Goal: Task Accomplishment & Management: Manage account settings

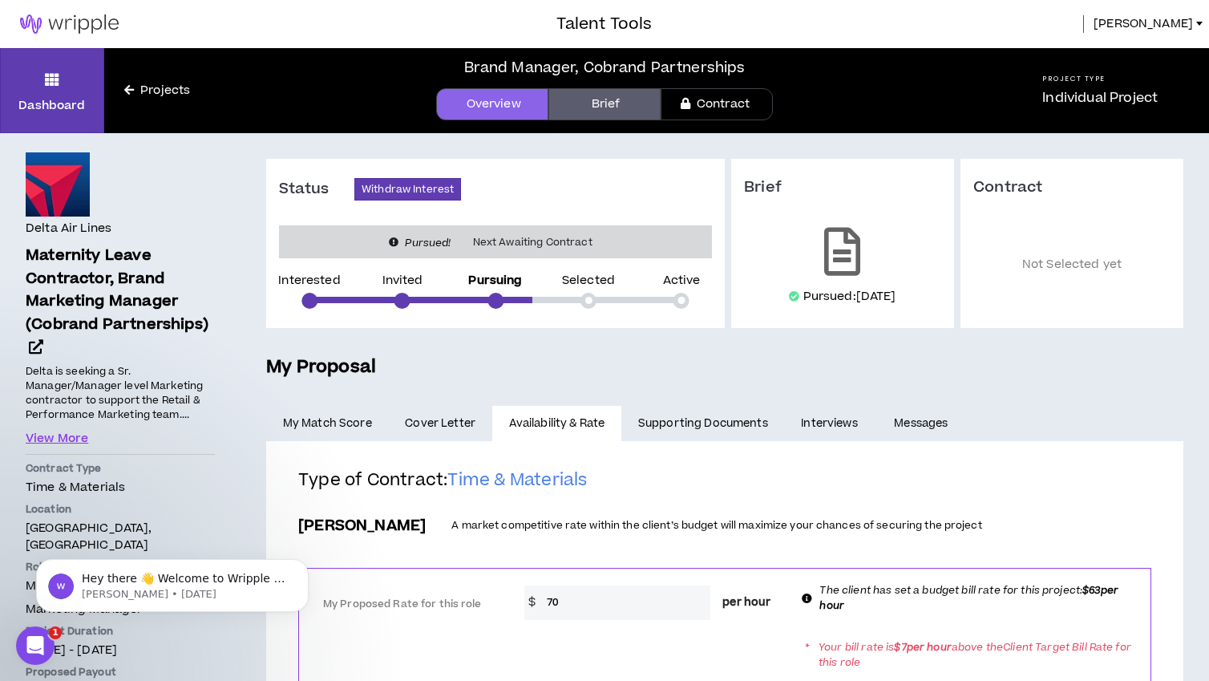
click at [174, 88] on link "Projects" at bounding box center [157, 91] width 106 height 18
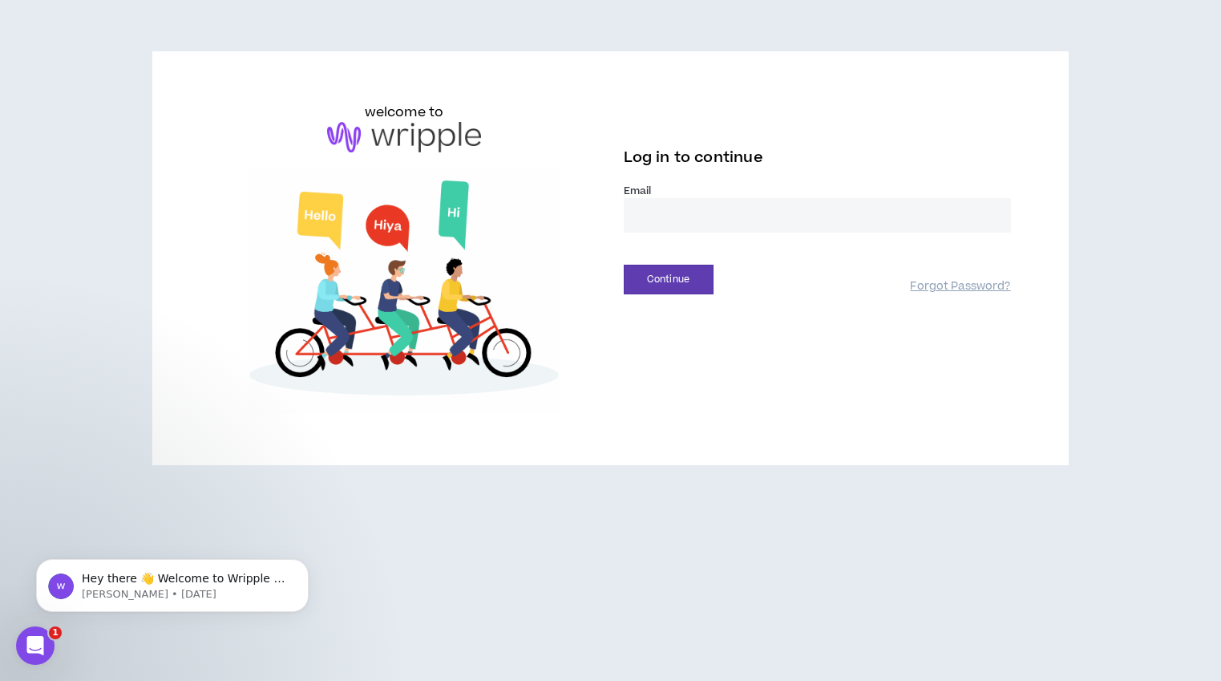
click at [673, 225] on input "email" at bounding box center [817, 215] width 387 height 34
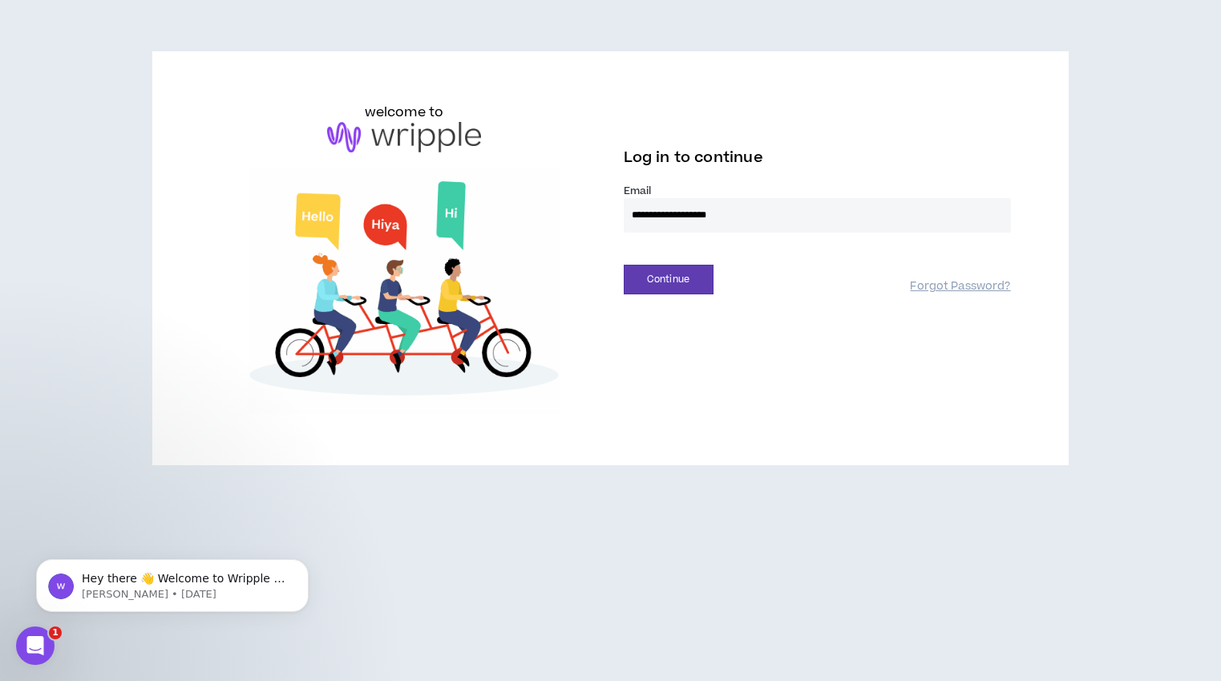
type input "**********"
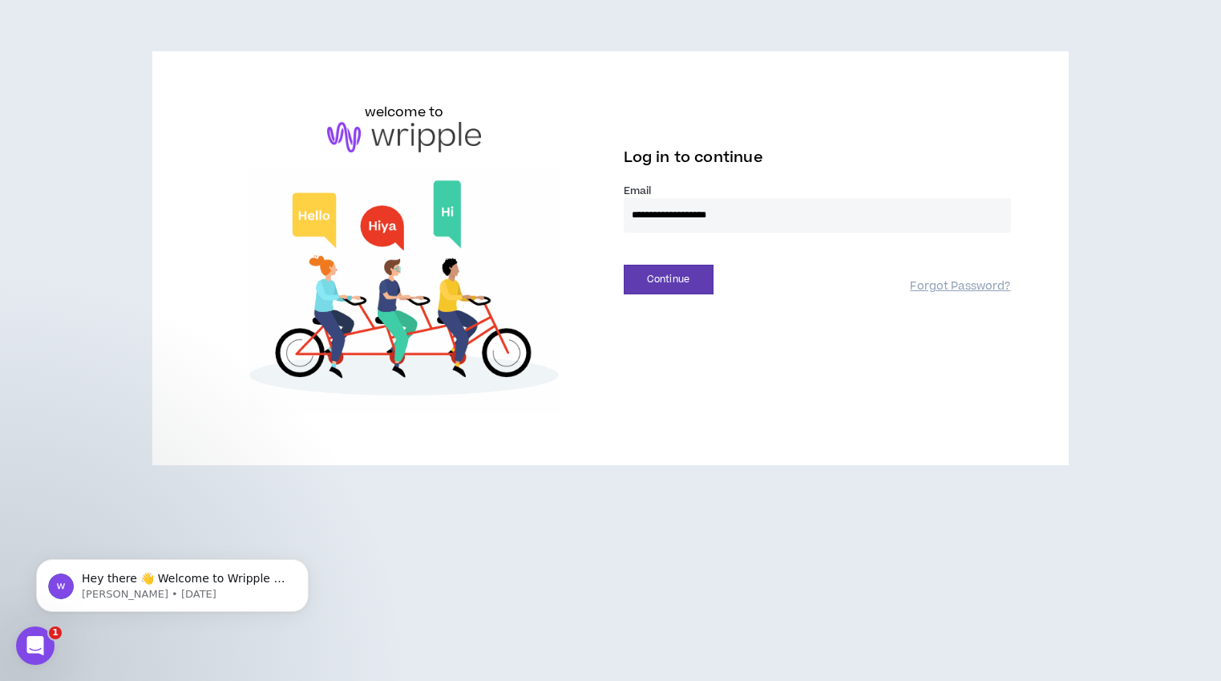
click at [624, 265] on button "Continue" at bounding box center [669, 280] width 90 height 30
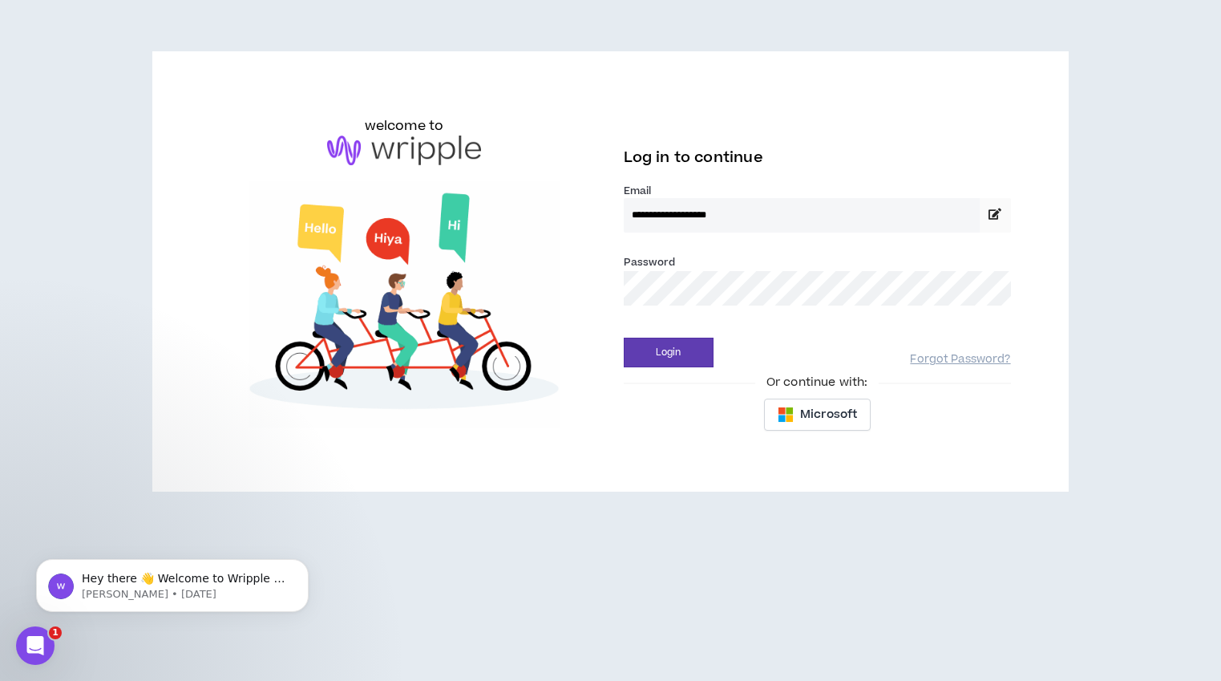
click at [624, 338] on button "Login" at bounding box center [669, 353] width 90 height 30
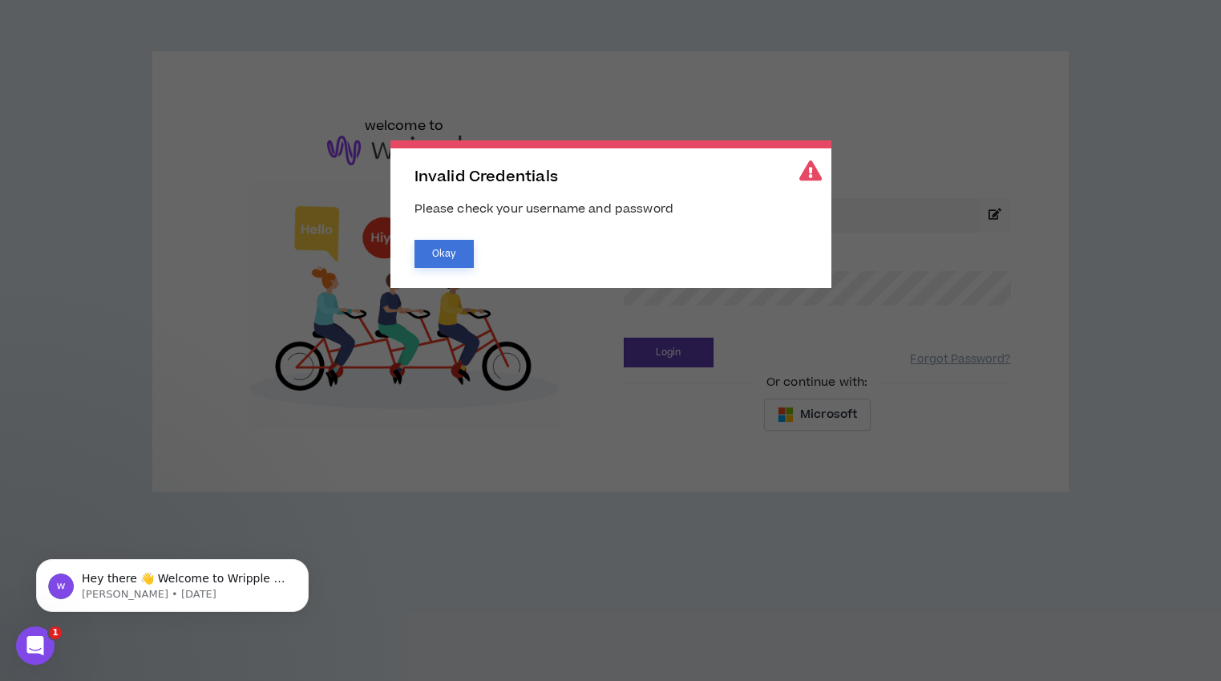
click at [456, 244] on button "Okay" at bounding box center [444, 254] width 59 height 28
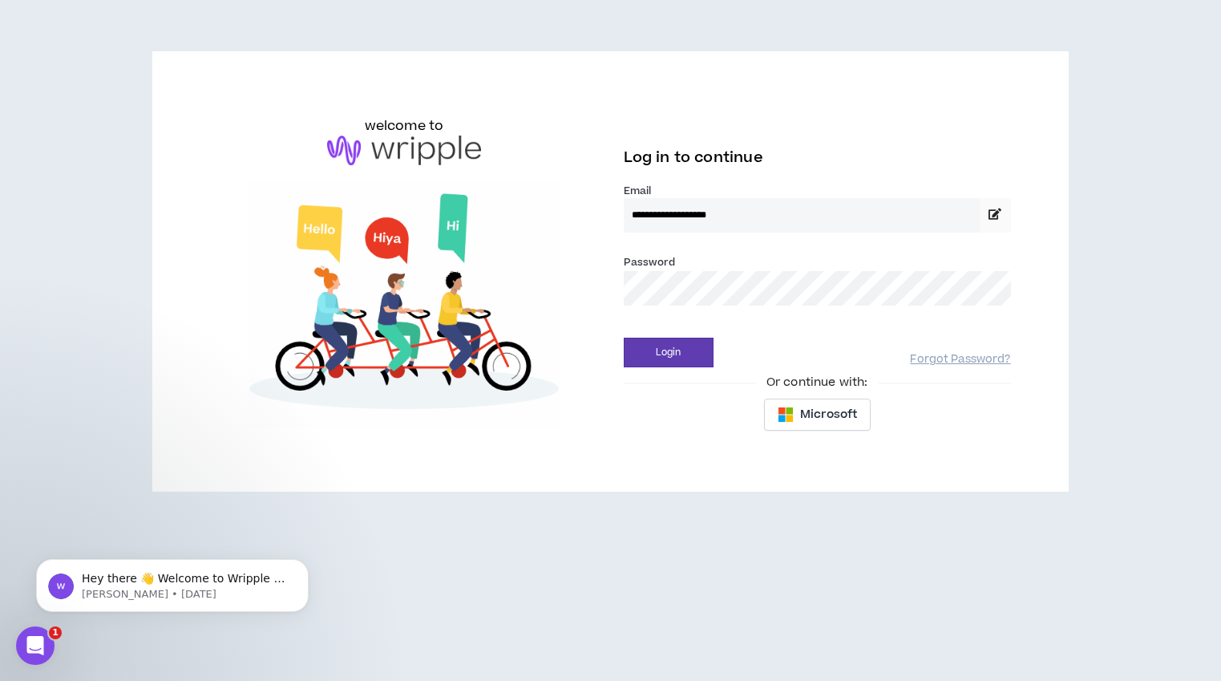
click at [742, 293] on body "**********" at bounding box center [610, 340] width 1221 height 681
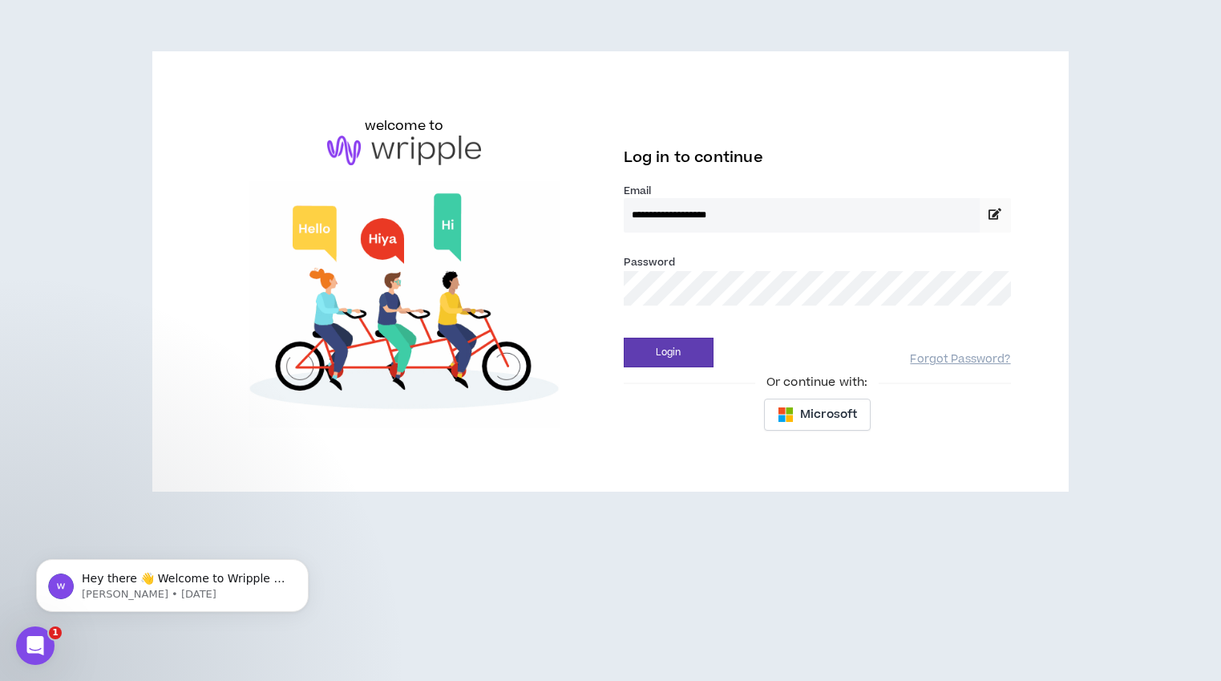
click at [624, 338] on button "Login" at bounding box center [669, 353] width 90 height 30
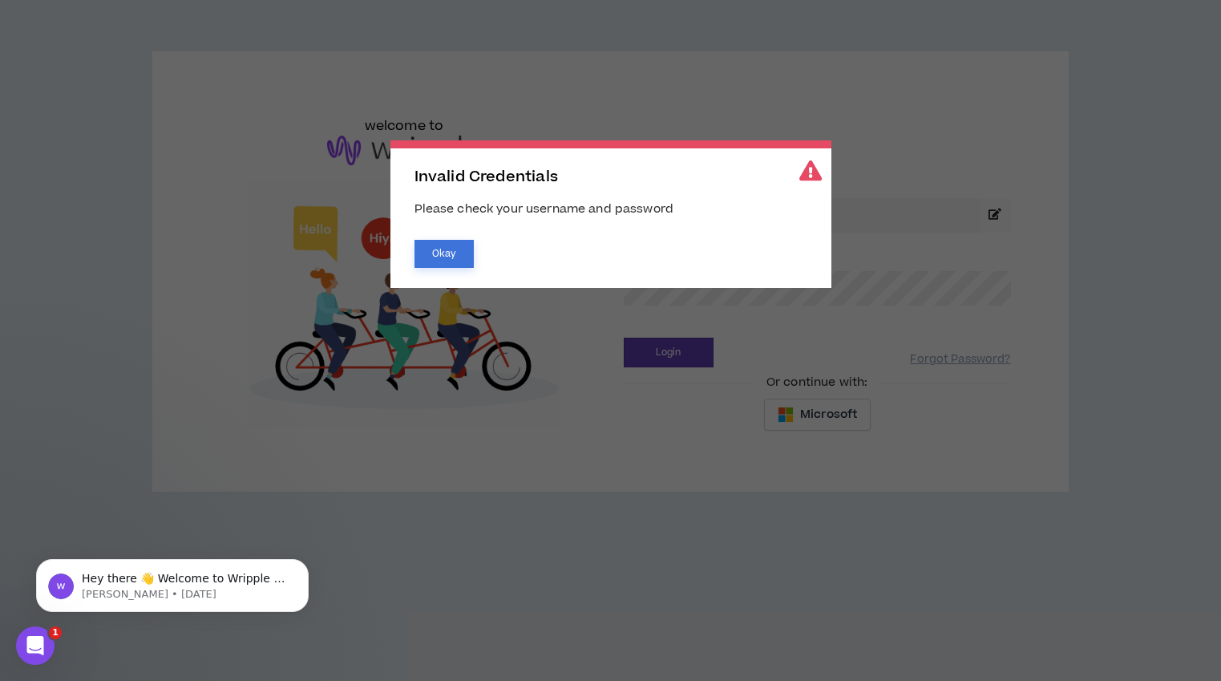
click at [457, 256] on button "Okay" at bounding box center [444, 254] width 59 height 28
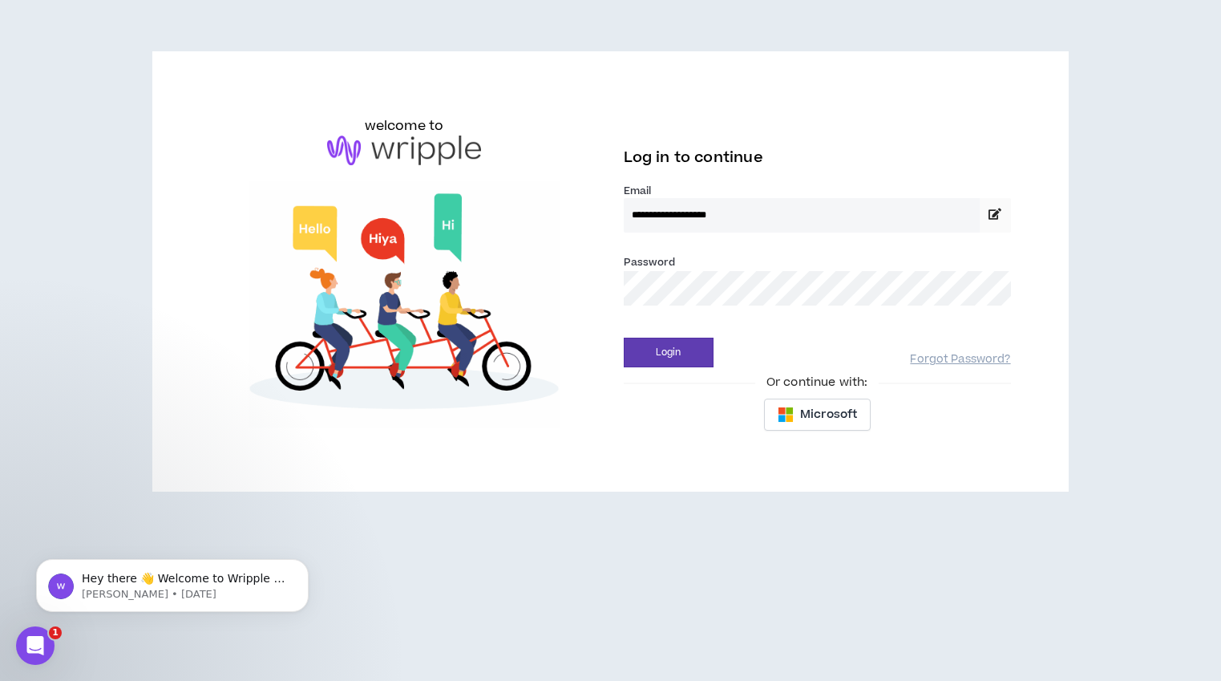
click at [810, 281] on div "Invalid Credentials Please check your username and password Okay" at bounding box center [610, 214] width 441 height 148
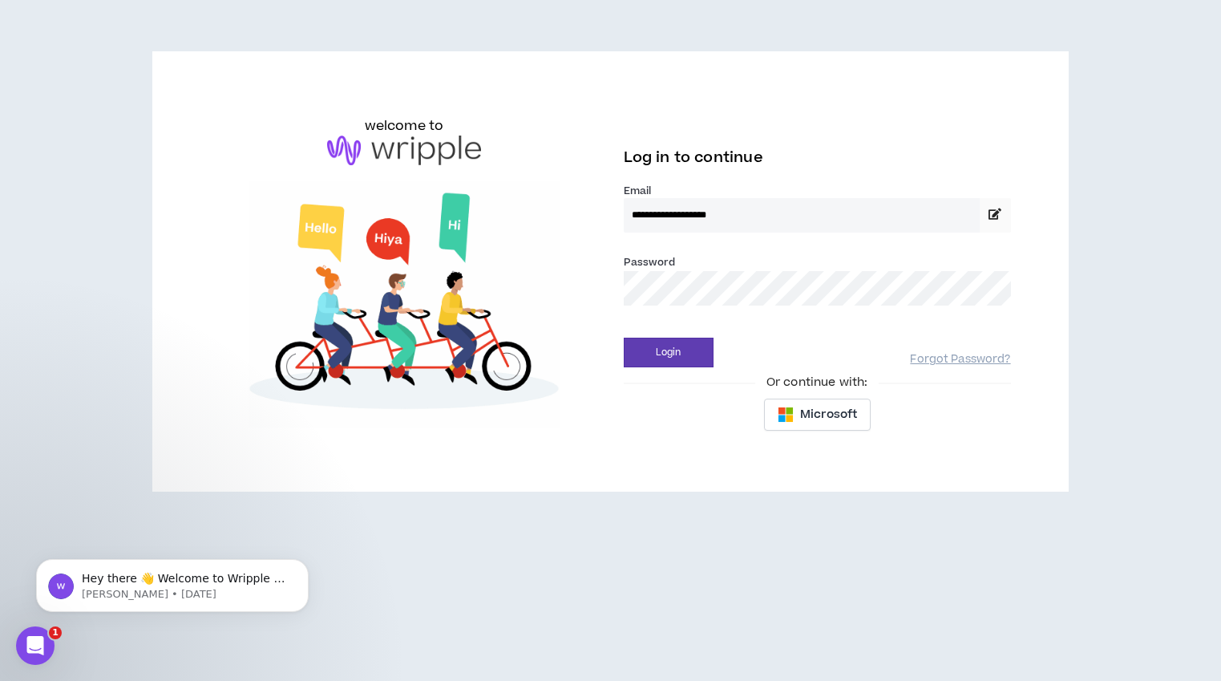
click at [624, 338] on button "Login" at bounding box center [669, 353] width 90 height 30
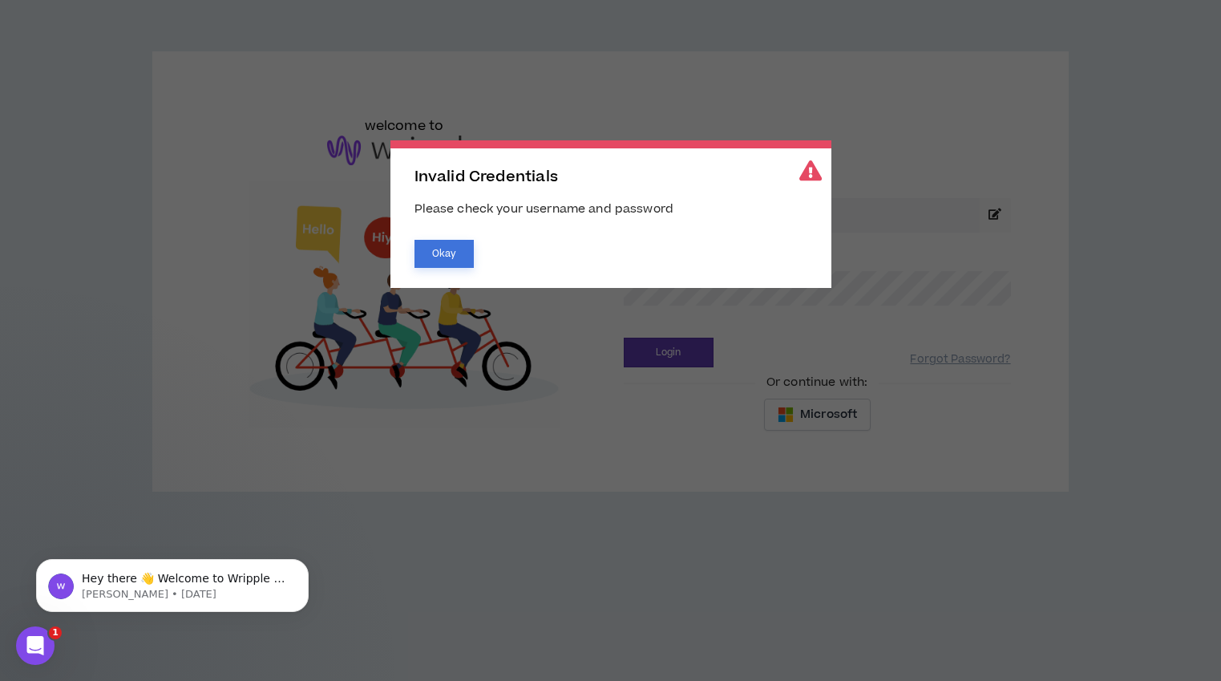
click at [465, 249] on button "Okay" at bounding box center [444, 254] width 59 height 28
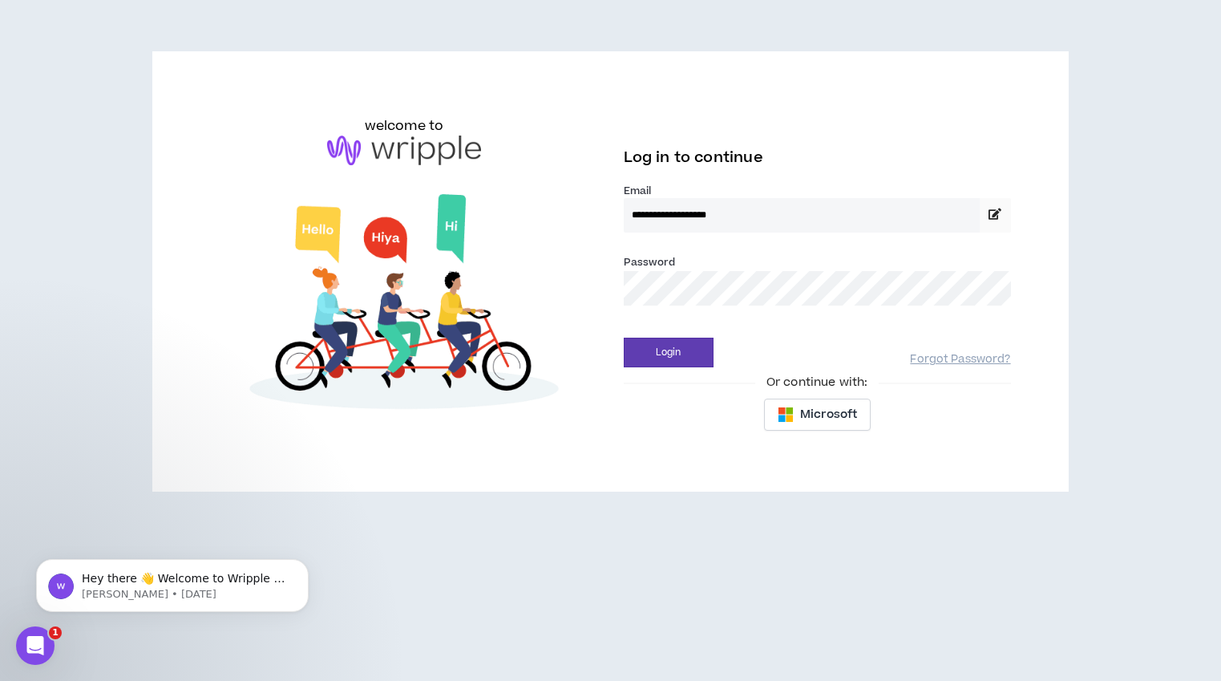
click at [624, 338] on button "Login" at bounding box center [669, 353] width 90 height 30
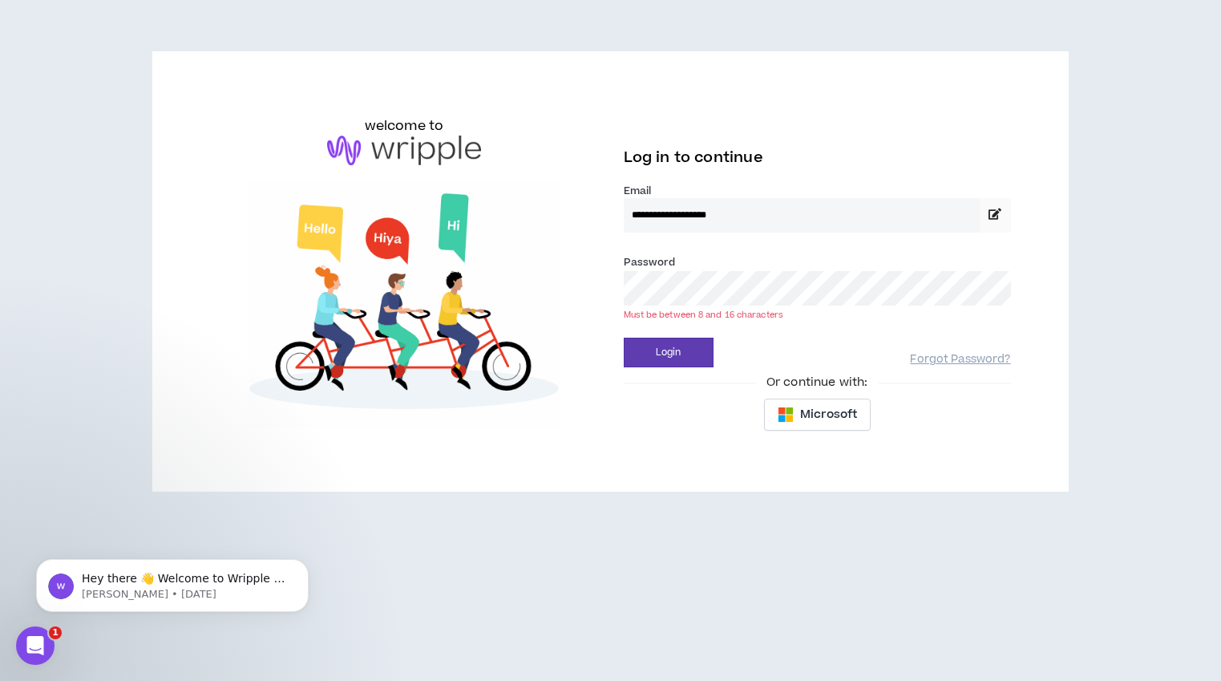
click at [624, 338] on button "Login" at bounding box center [669, 353] width 90 height 30
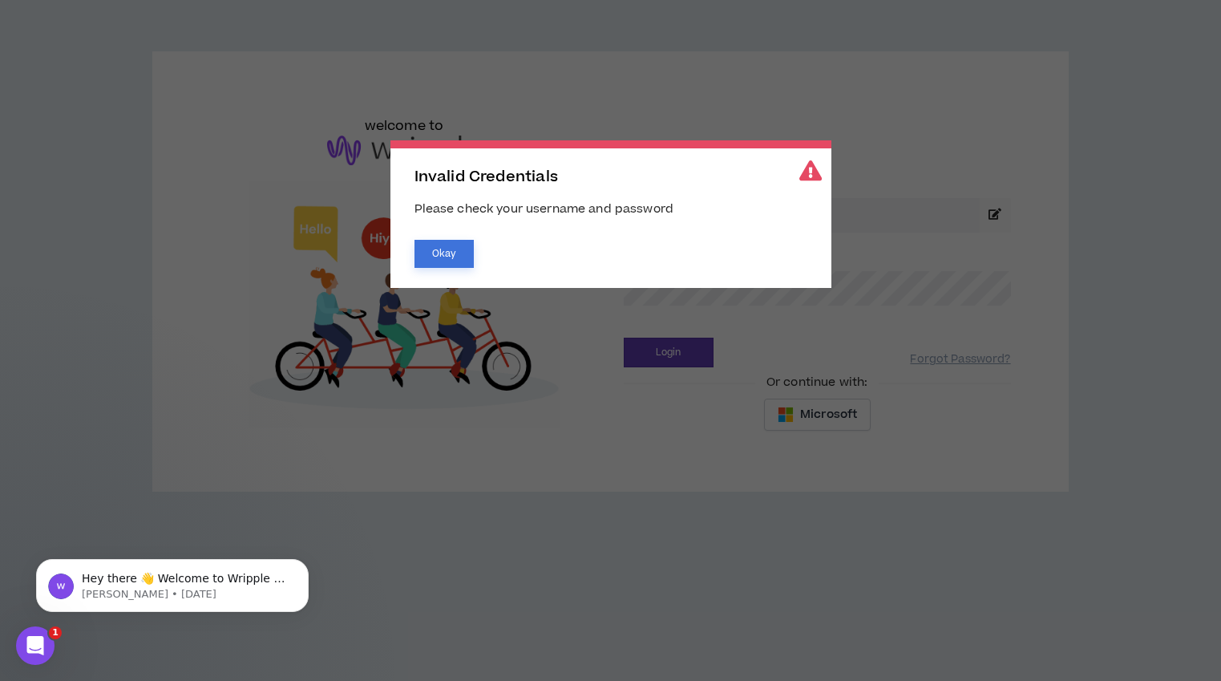
click at [458, 248] on button "Okay" at bounding box center [444, 254] width 59 height 28
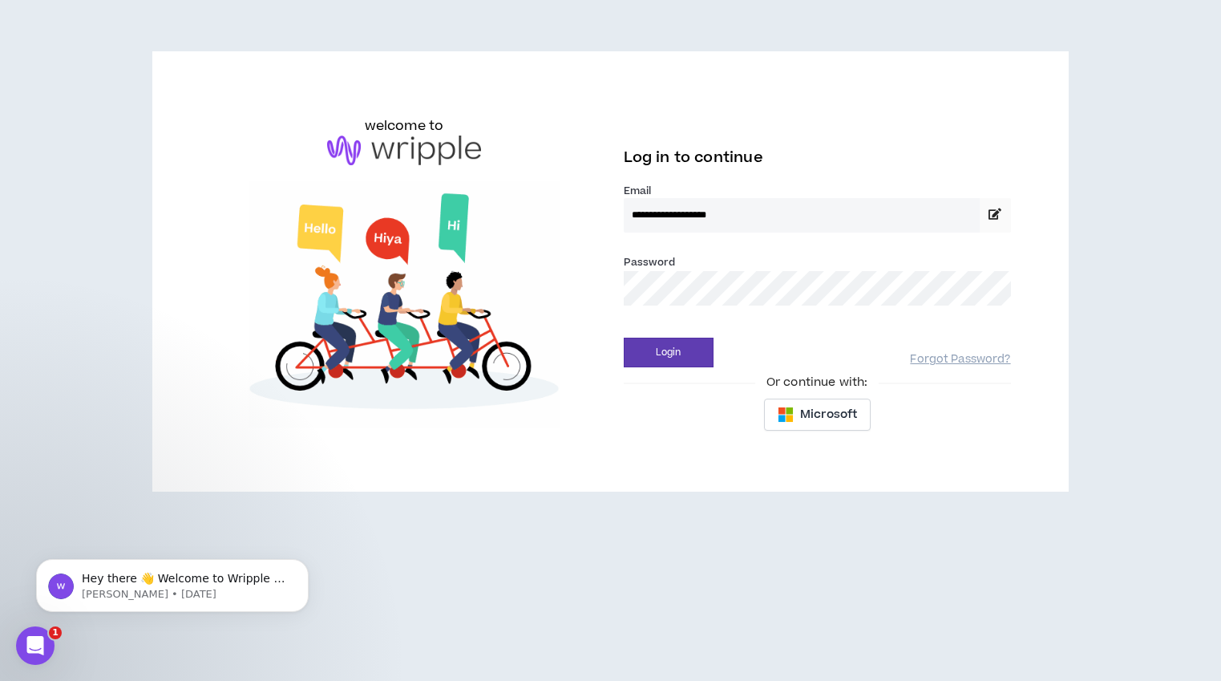
click at [624, 338] on button "Login" at bounding box center [669, 353] width 90 height 30
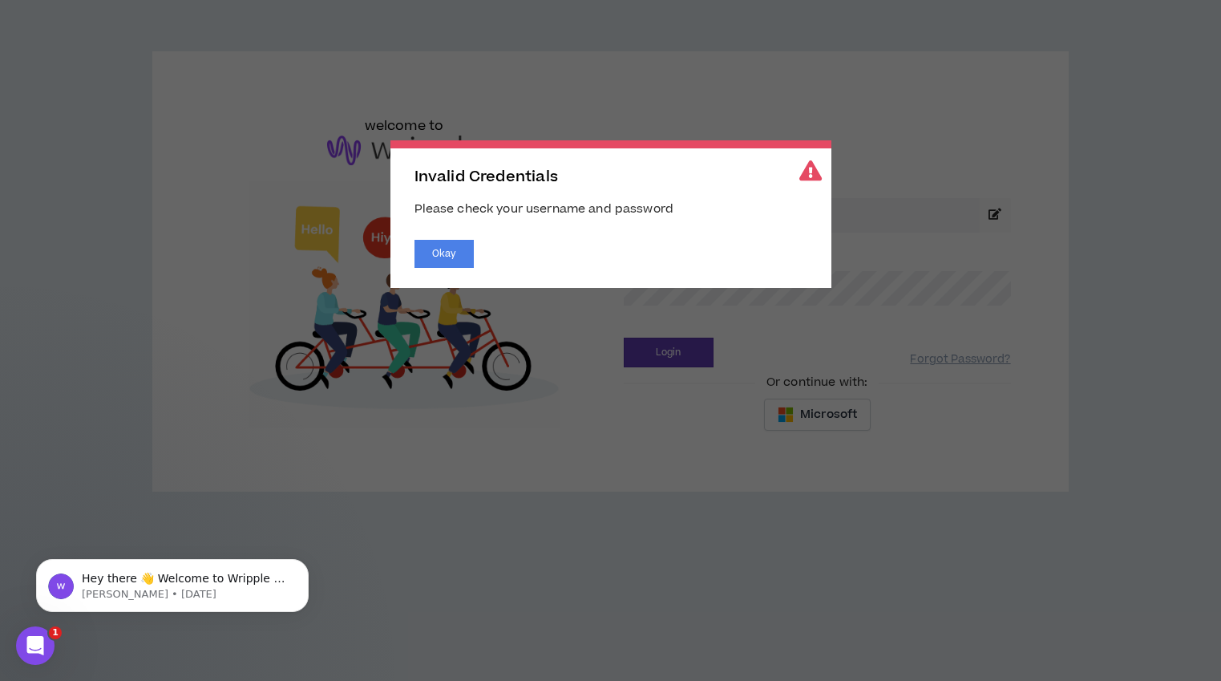
click at [403, 246] on div "Invalid Credentials Please check your username and password Okay" at bounding box center [610, 214] width 441 height 148
click at [443, 254] on button "Okay" at bounding box center [444, 254] width 59 height 28
